Goal: Transaction & Acquisition: Purchase product/service

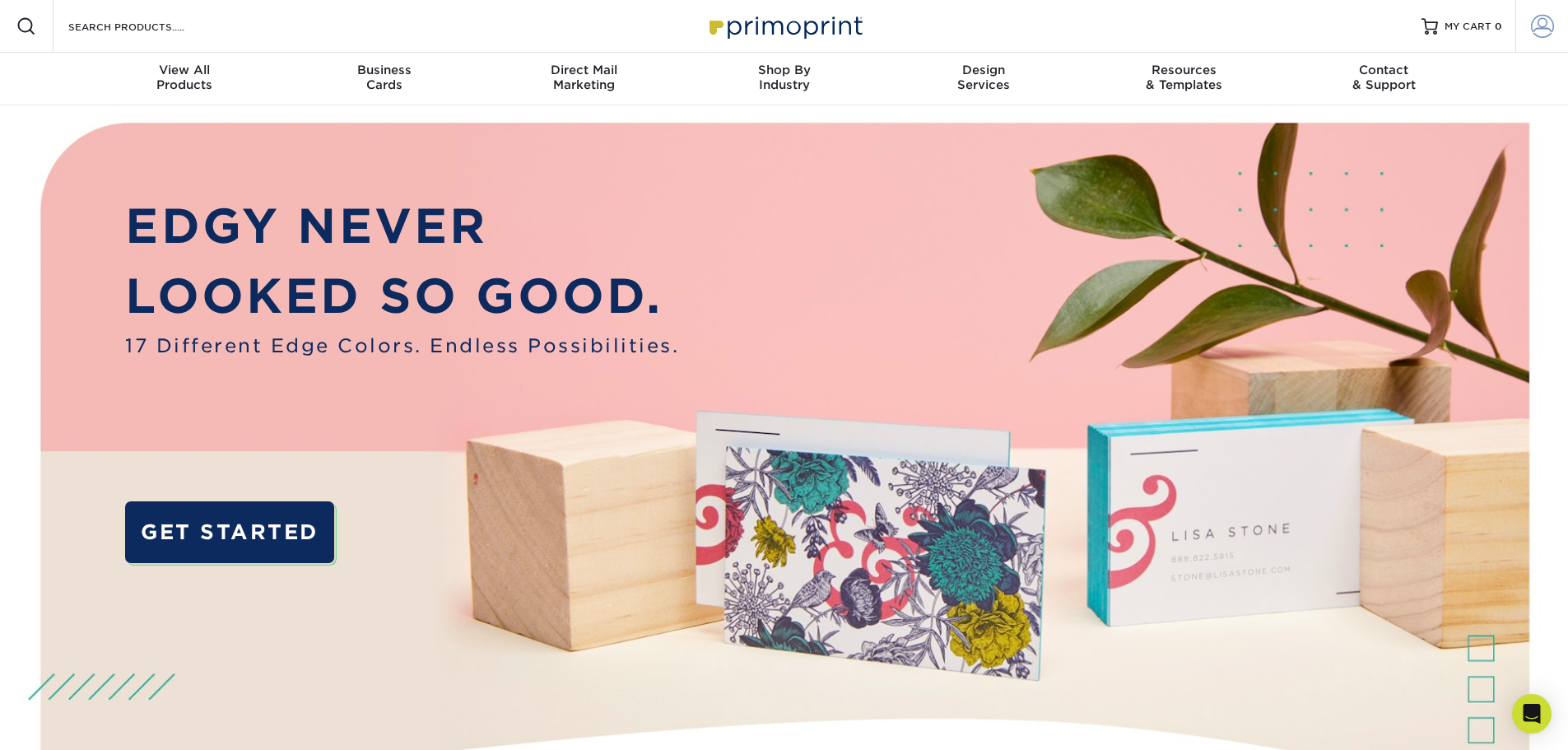
click at [1542, 27] on span at bounding box center [1542, 25] width 23 height 23
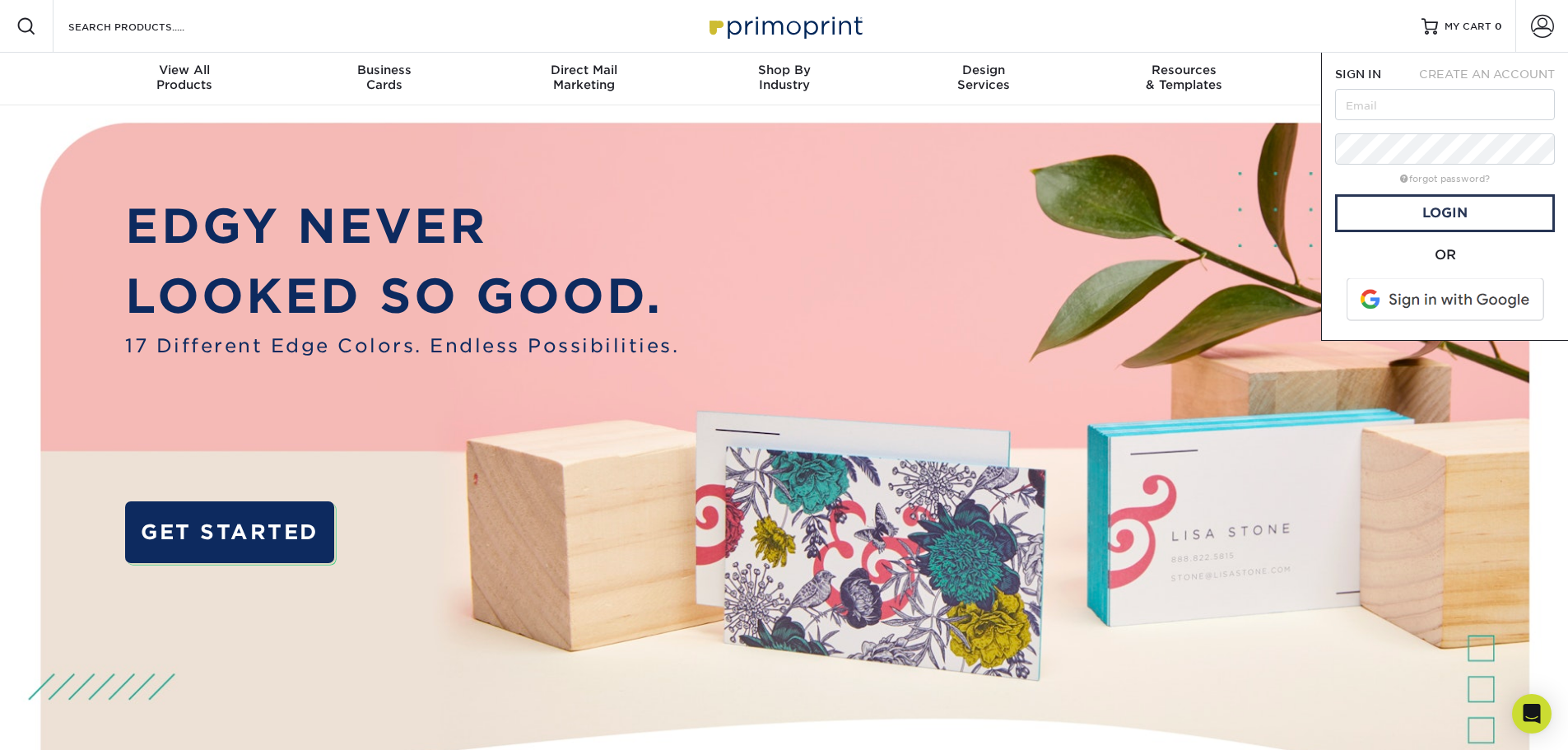
click at [1476, 294] on span at bounding box center [1446, 300] width 210 height 42
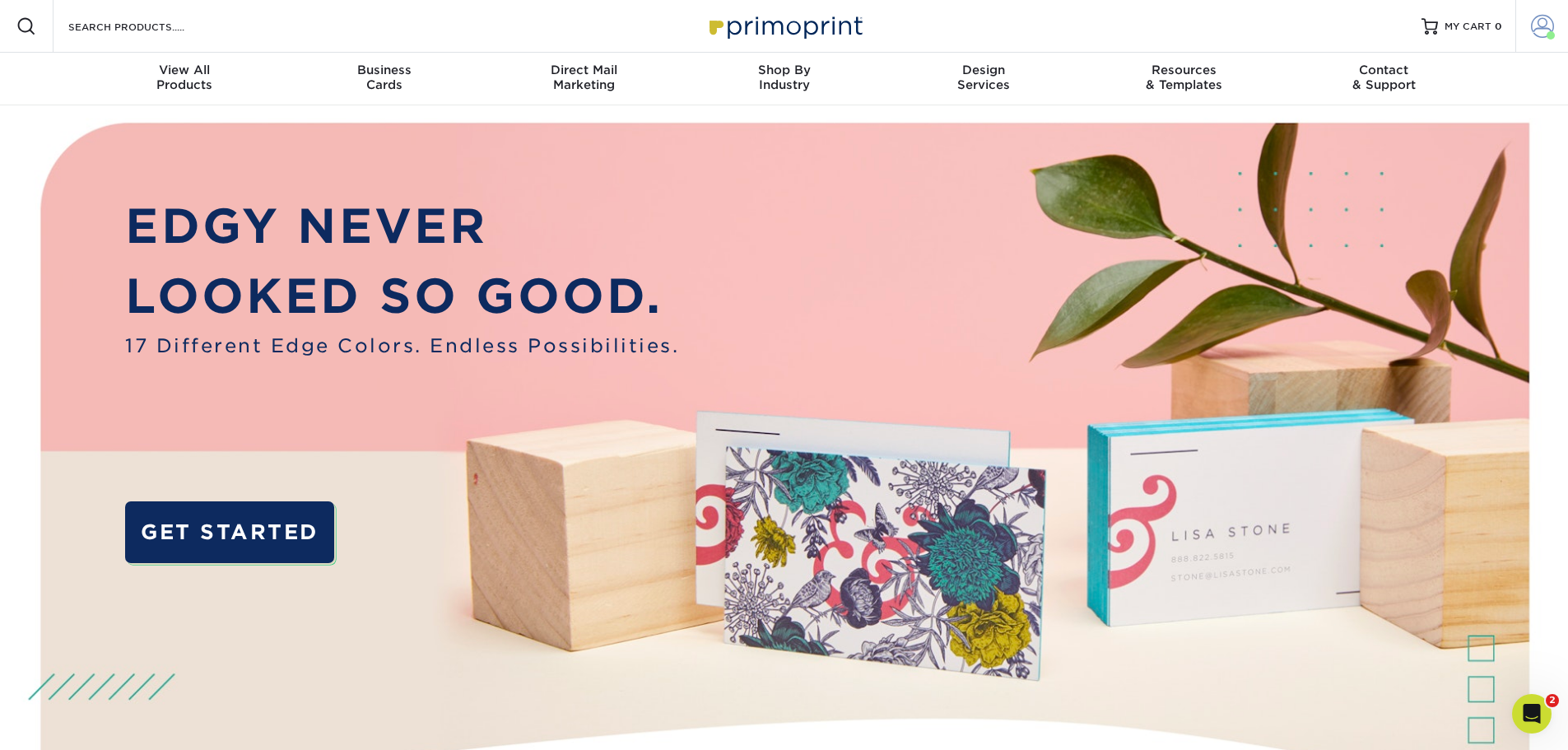
click at [1529, 24] on link "Account" at bounding box center [1542, 26] width 53 height 53
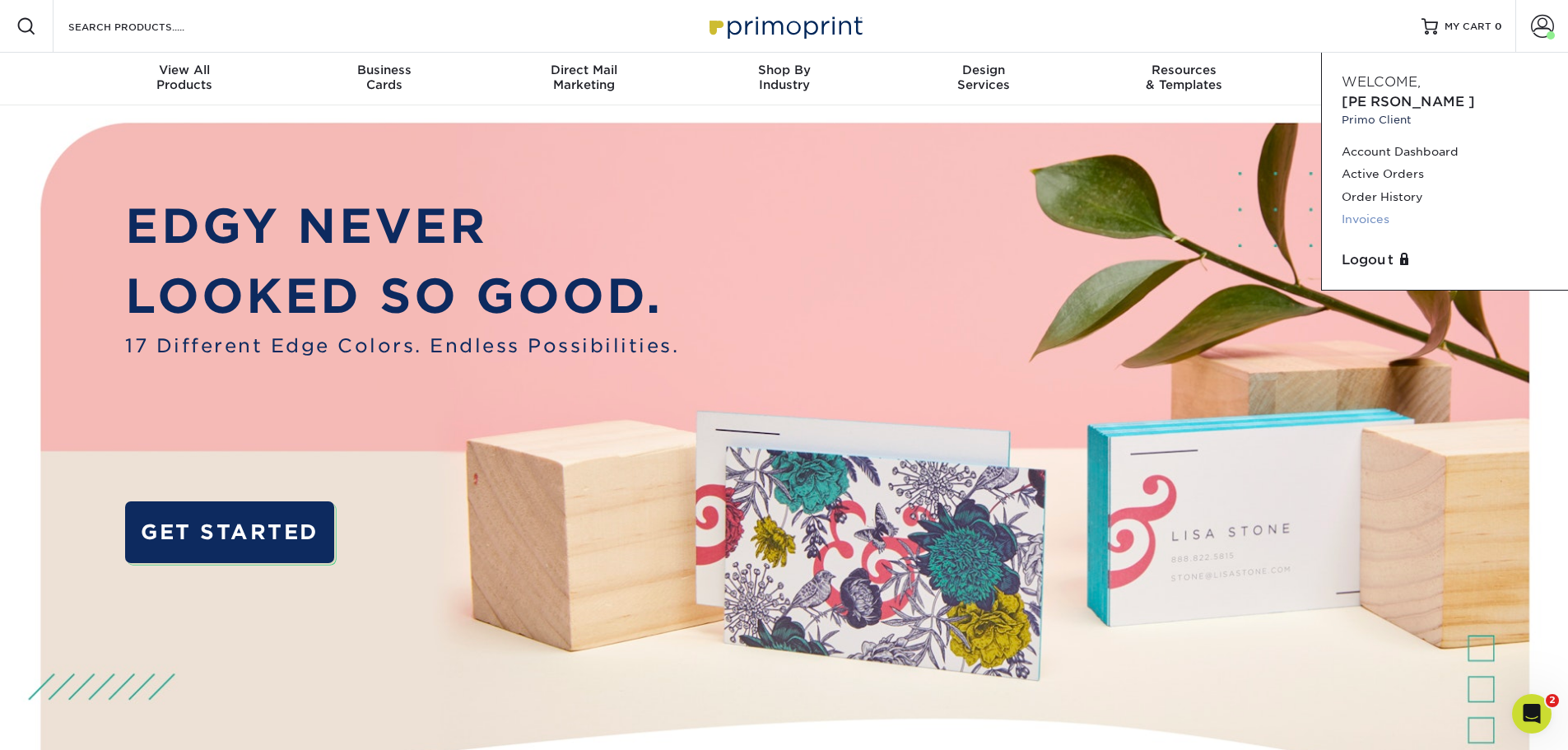
click at [1380, 208] on link "Invoices" at bounding box center [1444, 219] width 206 height 22
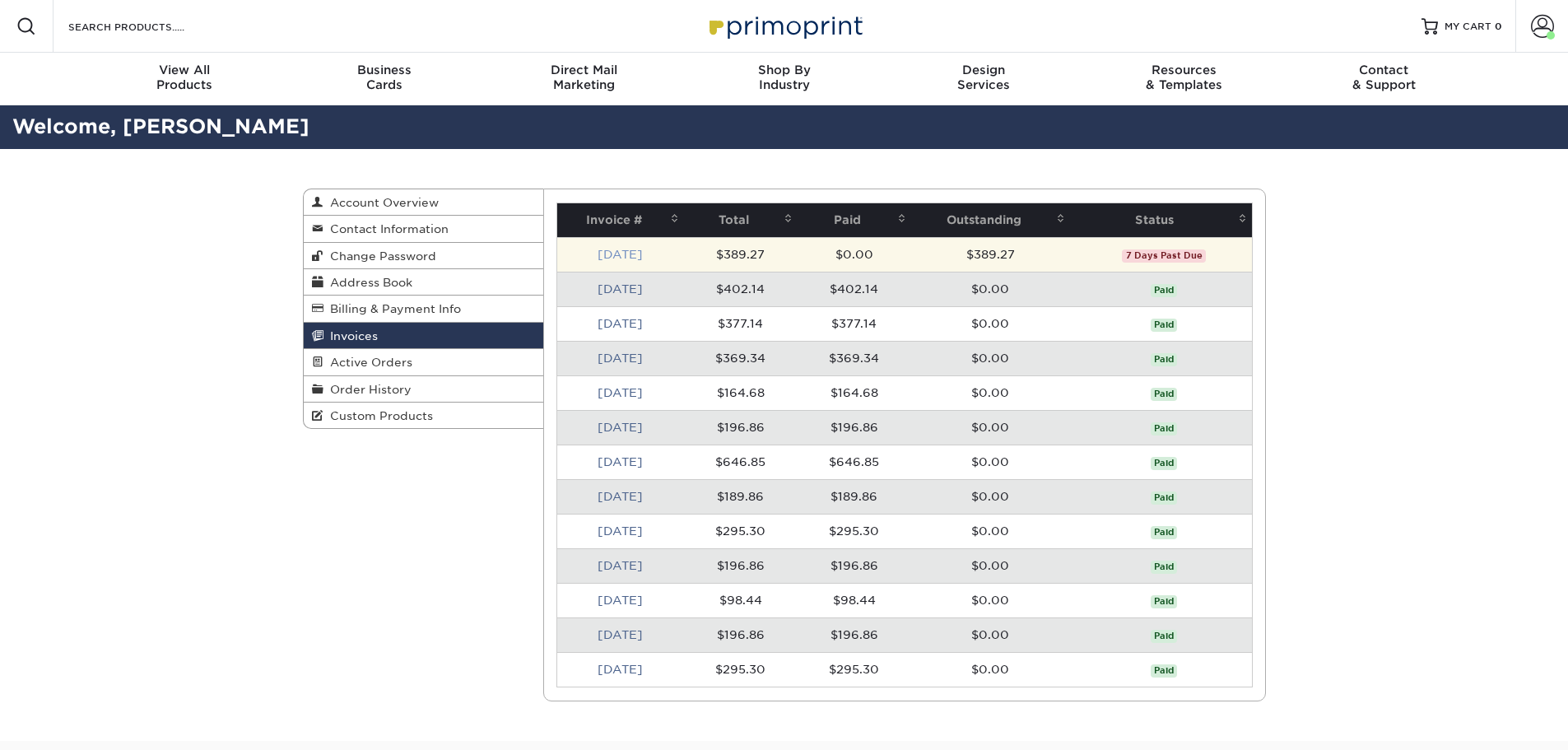
click at [624, 257] on link "[DATE]" at bounding box center [620, 255] width 45 height 14
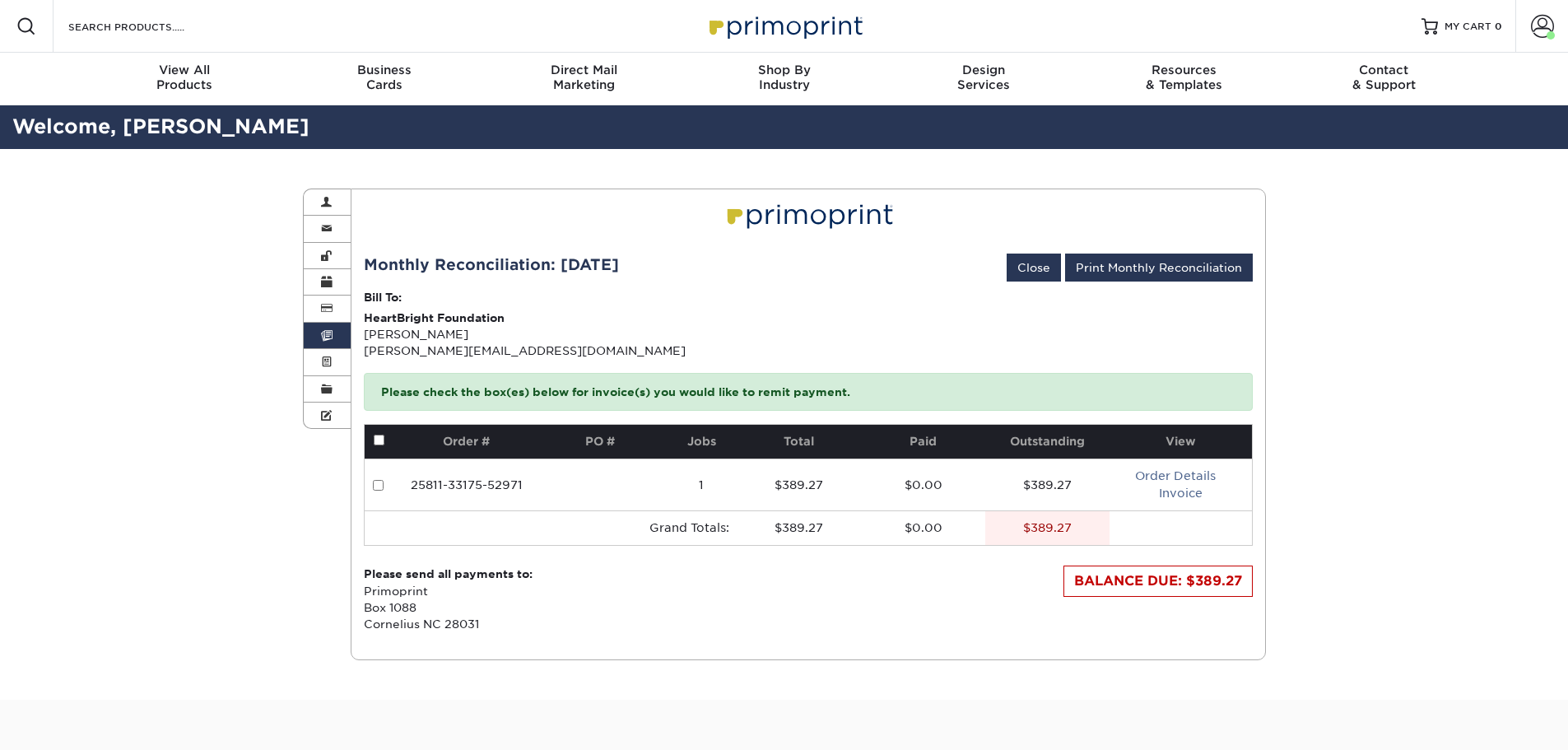
click at [1121, 572] on div "BALANCE DUE: $389.27" at bounding box center [1158, 581] width 189 height 31
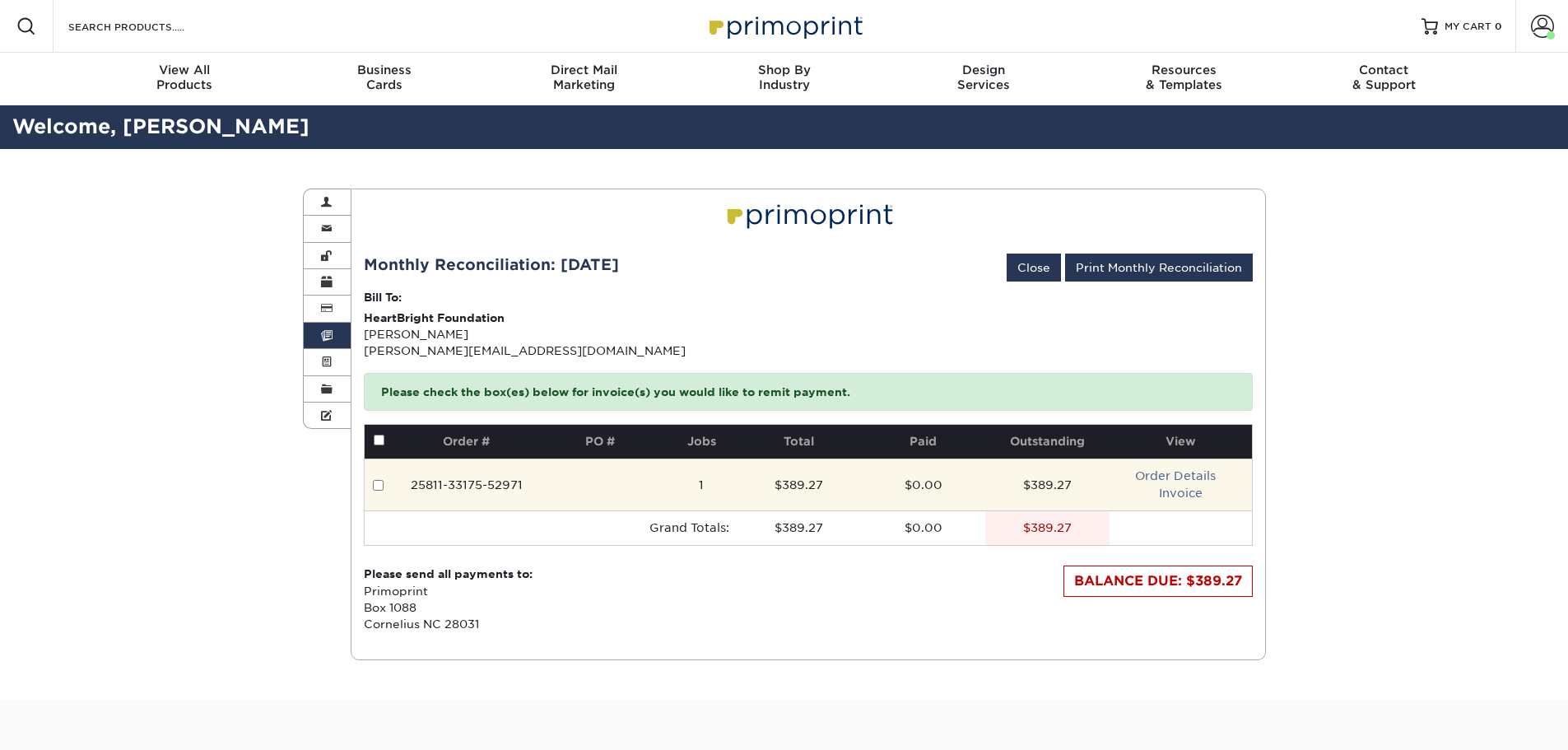
click at [374, 485] on input "checkbox" at bounding box center [378, 485] width 11 height 11
checkbox input "true"
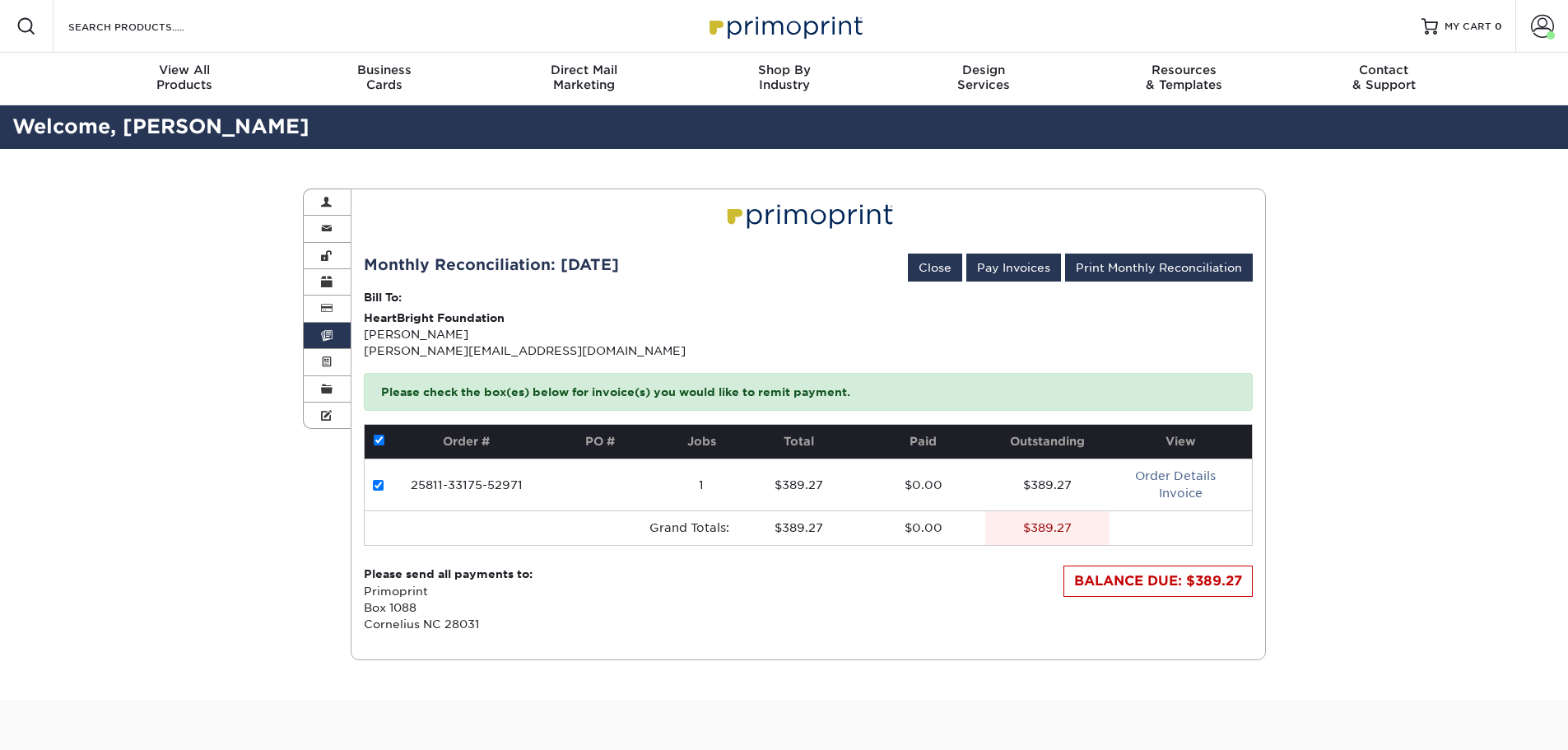
click at [1167, 578] on div "BALANCE DUE: $389.27" at bounding box center [1158, 581] width 189 height 31
click at [1012, 273] on button "Pay Invoices" at bounding box center [1014, 268] width 95 height 28
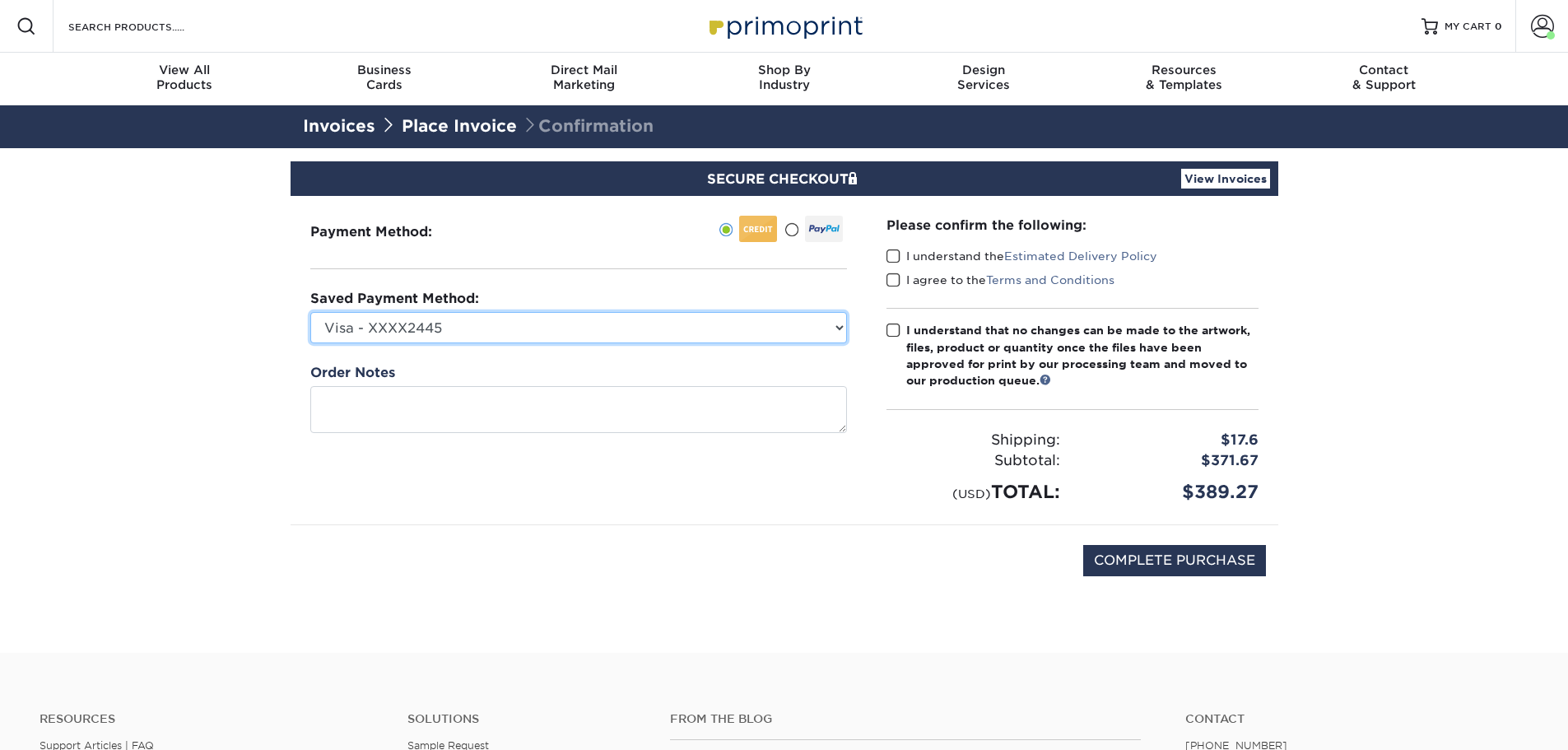
click at [696, 336] on select "Visa - XXXX2445 Visa - XXXX2445 Visa - XXXX6880 New Credit Card" at bounding box center [579, 327] width 537 height 31
select select "45685"
click at [311, 312] on select "Visa - XXXX2445 Visa - XXXX2445 Visa - XXXX6880 New Credit Card" at bounding box center [579, 327] width 537 height 31
click at [891, 262] on span at bounding box center [893, 257] width 14 height 15
click at [0, 0] on input "I understand the Estimated Delivery Policy" at bounding box center [0, 0] width 0 height 0
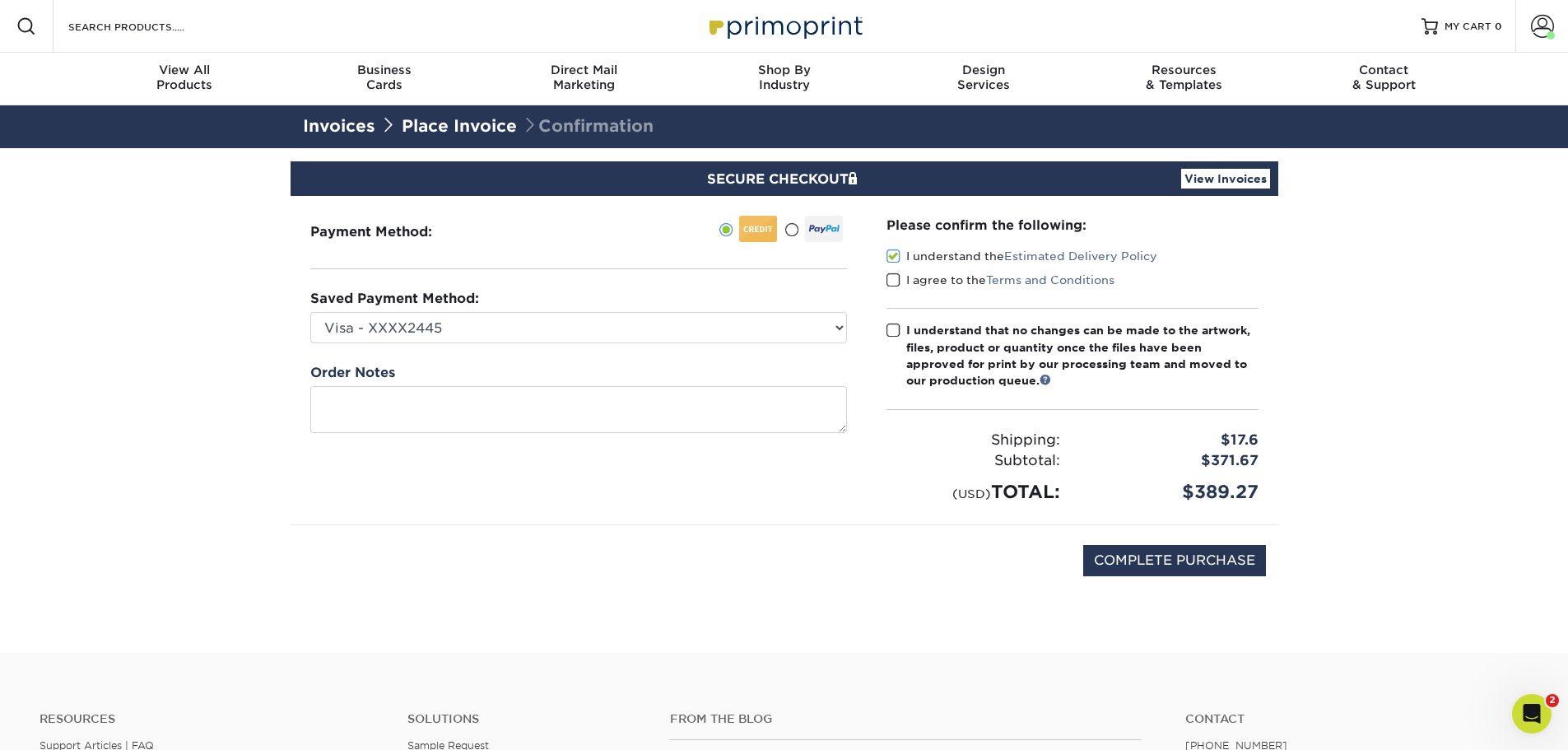
click at [892, 285] on span at bounding box center [893, 280] width 14 height 15
click at [0, 0] on input "I agree to the Terms and Conditions" at bounding box center [0, 0] width 0 height 0
click at [894, 327] on span at bounding box center [893, 330] width 14 height 15
click at [0, 0] on input "I understand that no changes can be made to the artwork, files, product or quan…" at bounding box center [0, 0] width 0 height 0
click at [1210, 567] on input "COMPLETE PURCHASE" at bounding box center [1174, 561] width 183 height 31
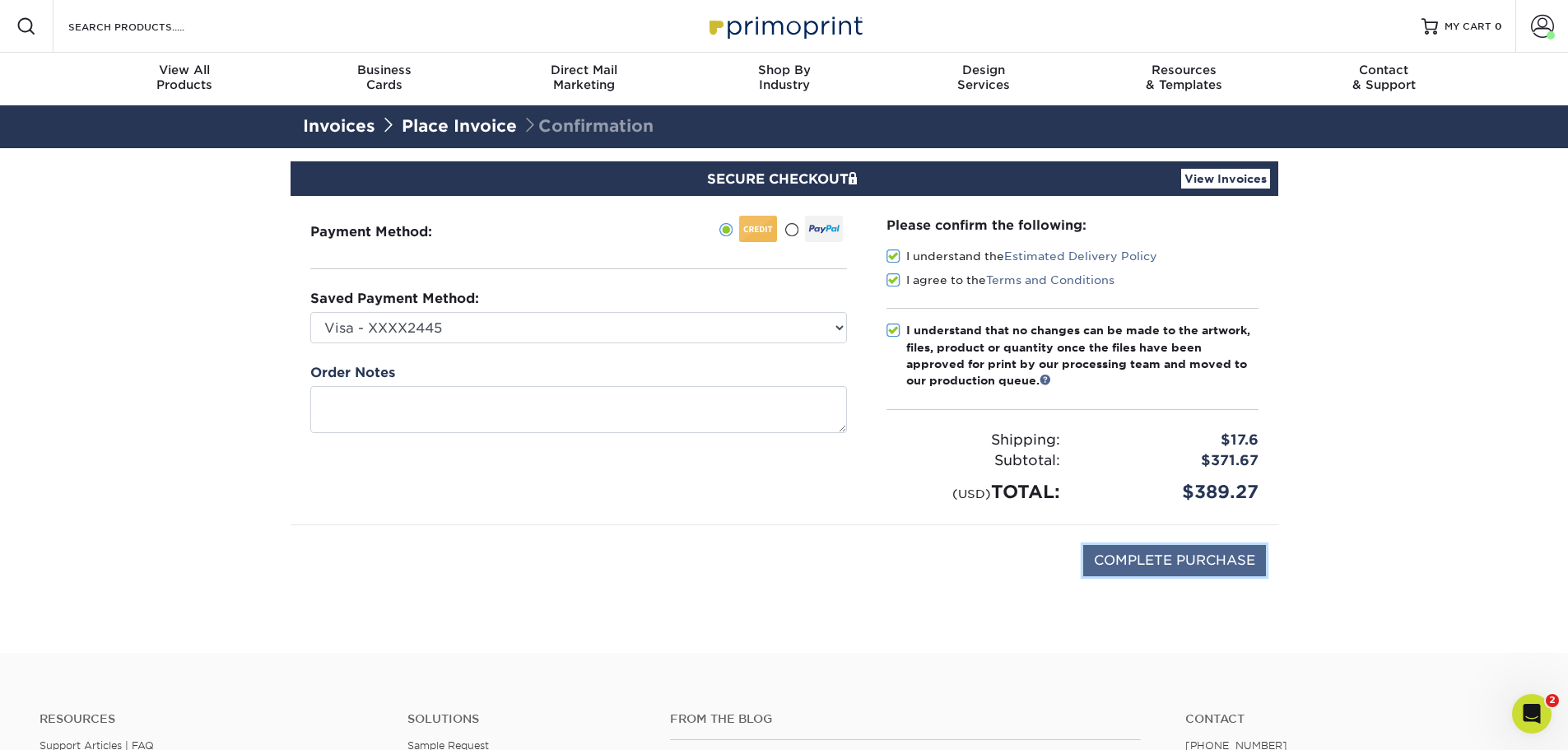
type input "PROCESSING, PLEASE WAIT..."
